Goal: Navigation & Orientation: Find specific page/section

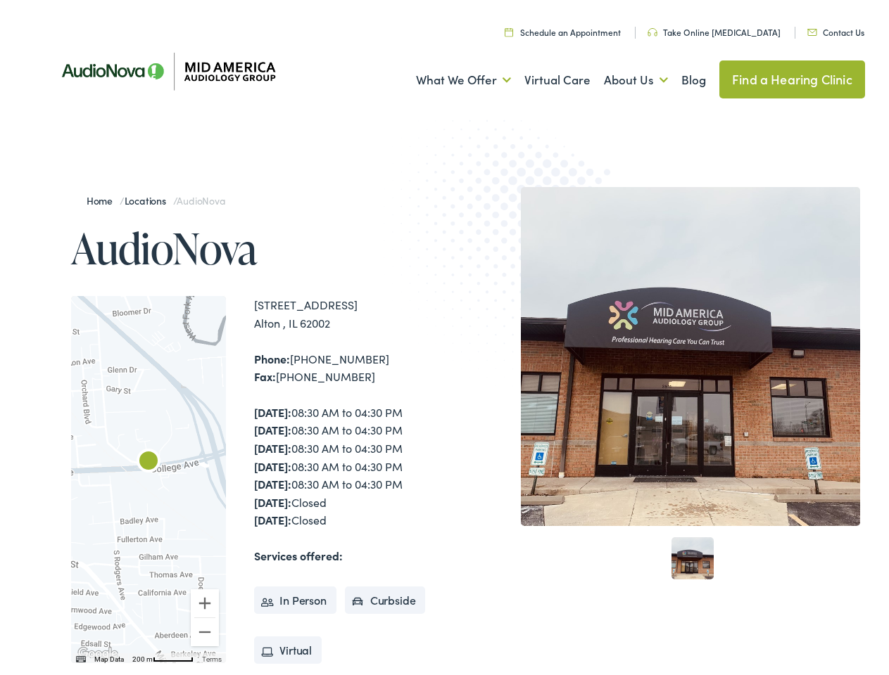
click at [444, 338] on img at bounding box center [520, 241] width 275 height 300
click at [450, 76] on link "What We Offer" at bounding box center [463, 76] width 95 height 52
click at [621, 76] on link "About Us" at bounding box center [636, 76] width 64 height 52
click at [148, 476] on div at bounding box center [148, 475] width 155 height 367
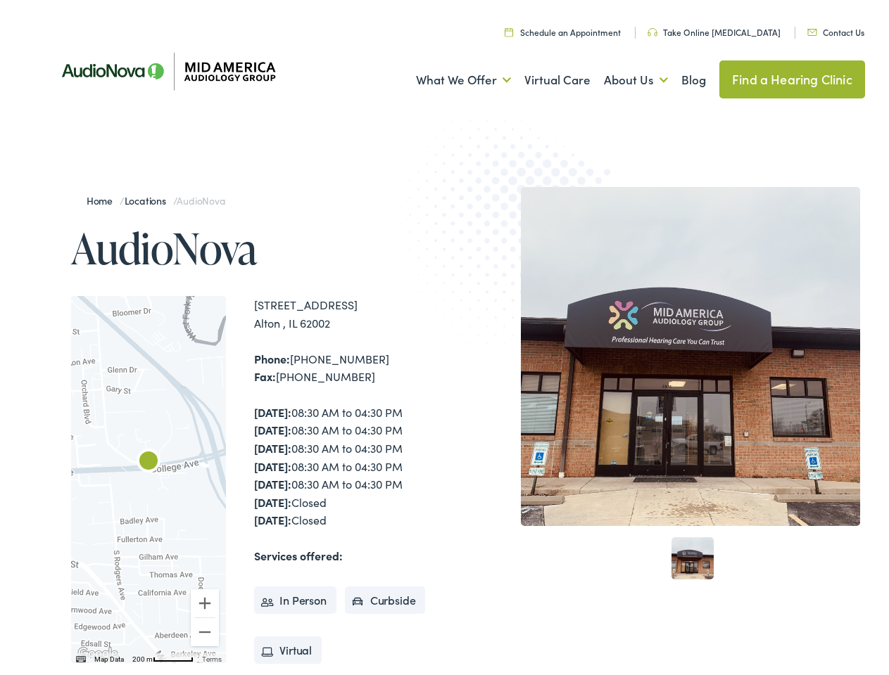
click at [148, 476] on div at bounding box center [148, 475] width 155 height 367
click at [148, 459] on img "AudioNova" at bounding box center [149, 459] width 34 height 34
click at [205, 599] on button "Zoom in" at bounding box center [205, 599] width 28 height 28
click at [205, 628] on button "Zoom out" at bounding box center [205, 628] width 28 height 28
click at [80, 656] on img "Keyboard shortcuts" at bounding box center [81, 655] width 10 height 6
